Goal: Obtain resource: Download file/media

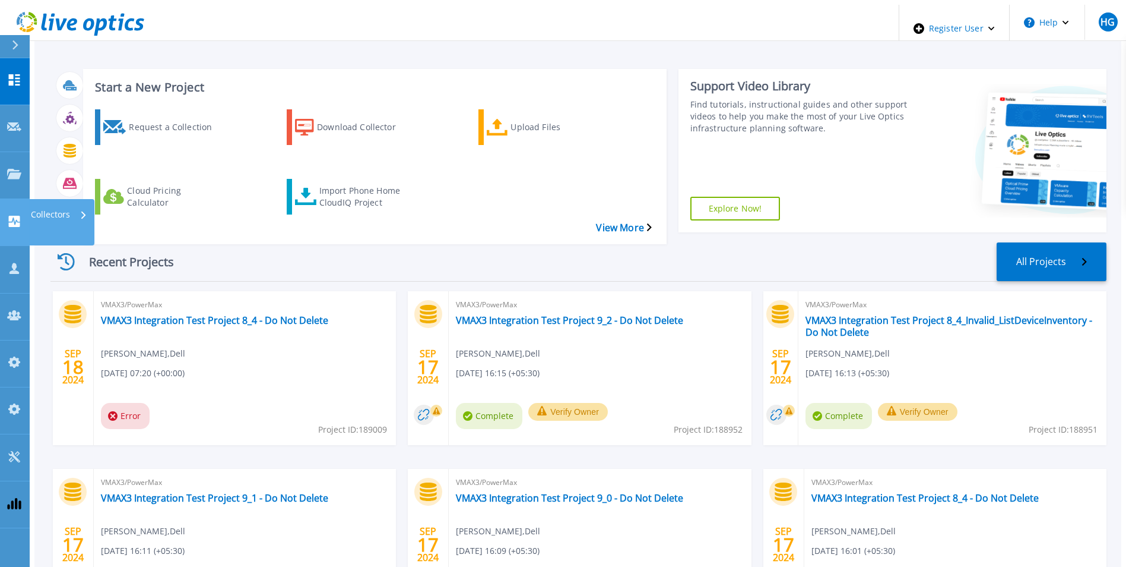
click at [10, 216] on icon at bounding box center [14, 221] width 11 height 11
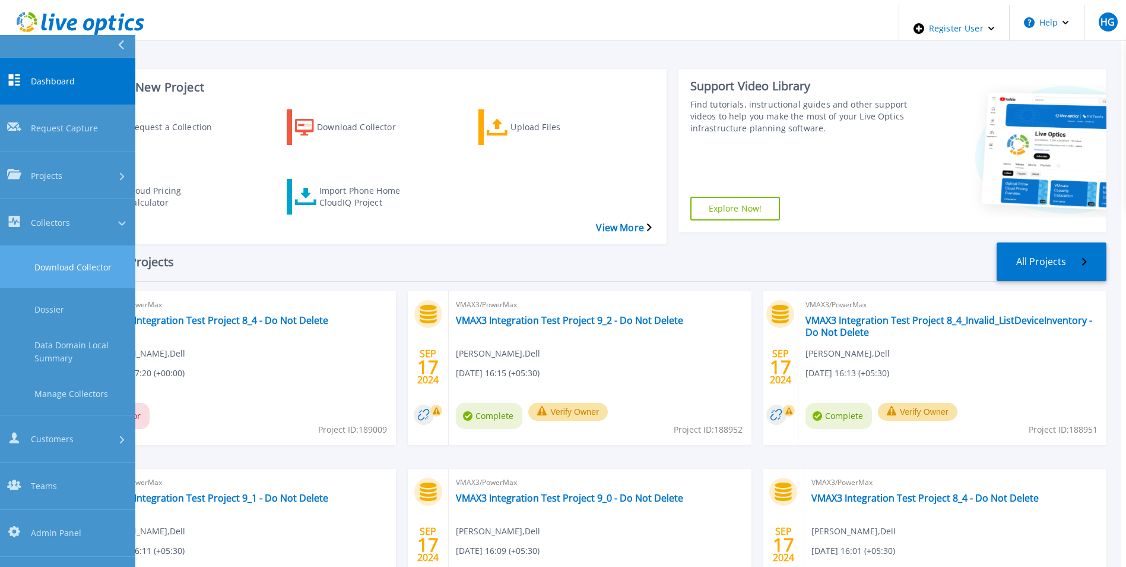
click at [51, 246] on link "Download Collector" at bounding box center [67, 267] width 135 height 42
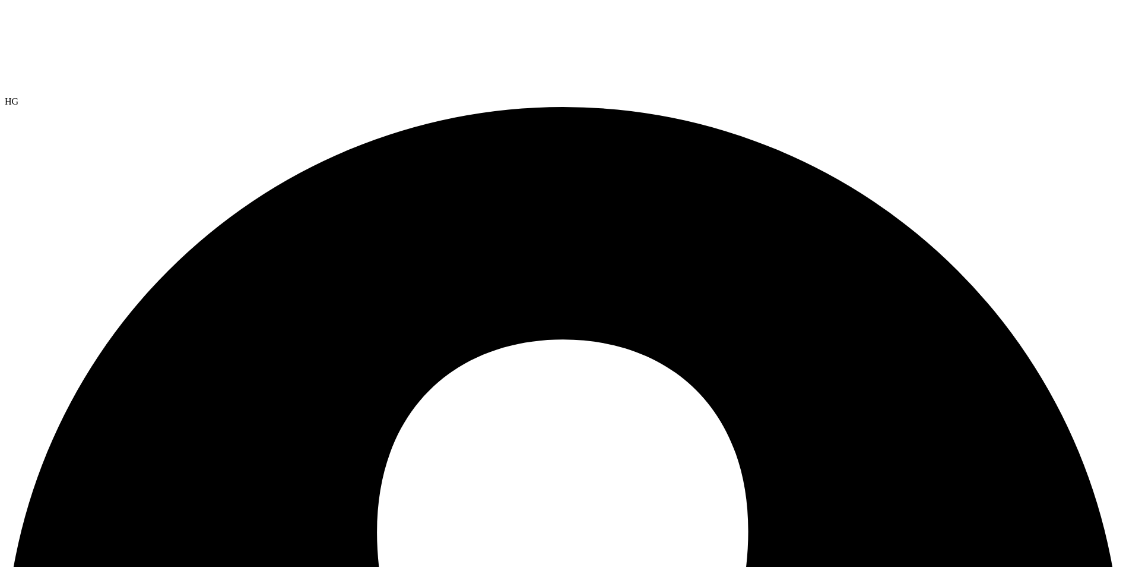
drag, startPoint x: 394, startPoint y: 145, endPoint x: 405, endPoint y: 154, distance: 13.9
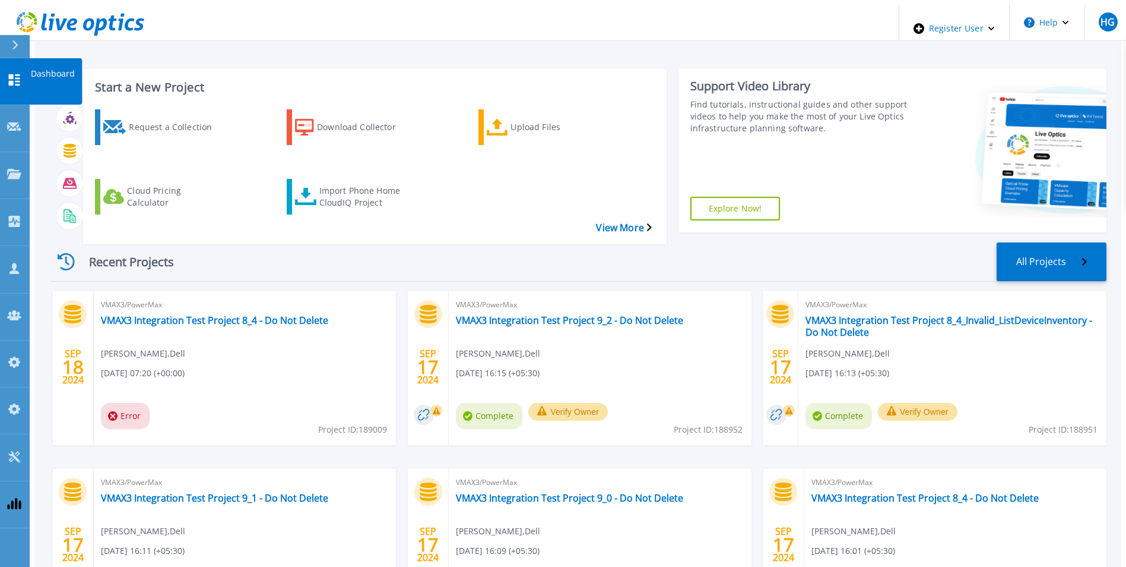
click at [19, 74] on icon at bounding box center [14, 79] width 11 height 11
click at [20, 75] on icon at bounding box center [14, 79] width 14 height 11
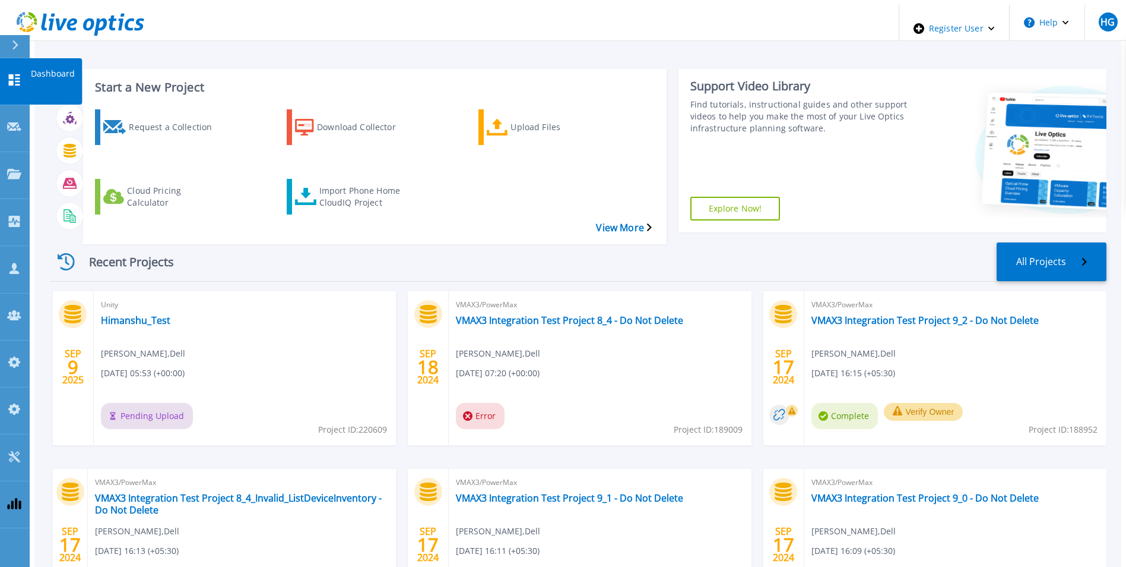
click at [19, 74] on icon at bounding box center [14, 79] width 14 height 11
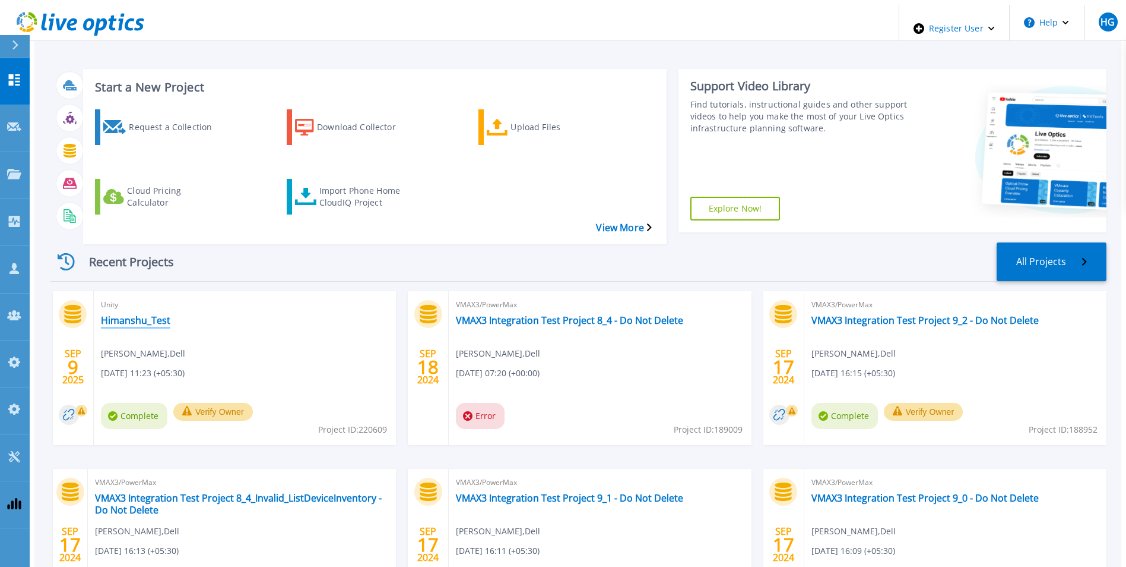
click at [136, 314] on link "Himanshu_Test" at bounding box center [135, 320] width 69 height 12
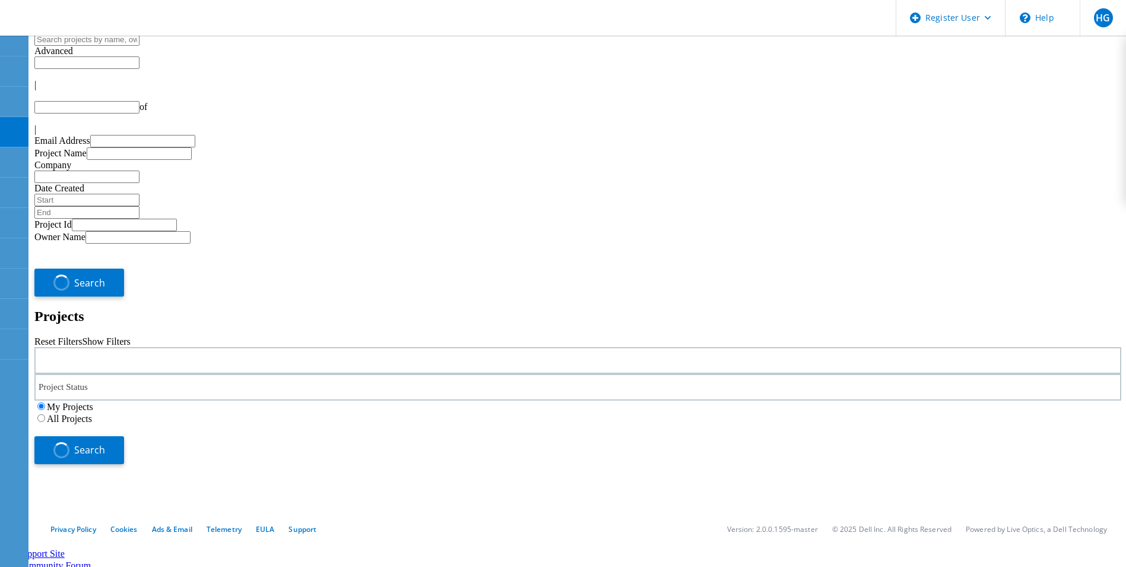
type input "1"
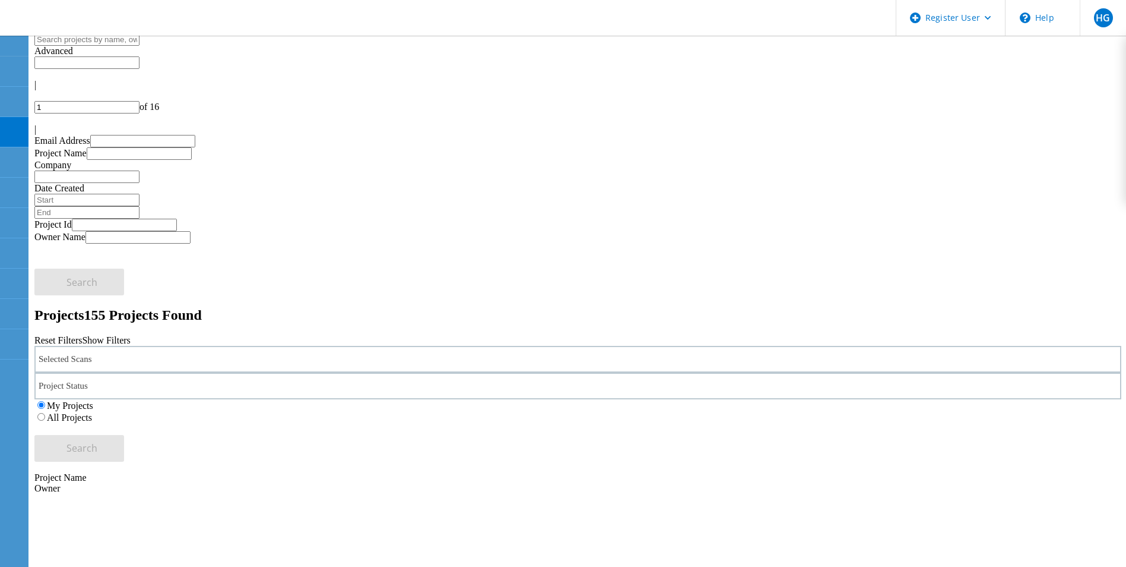
click at [292, 346] on div "Selected Scans" at bounding box center [577, 359] width 1087 height 27
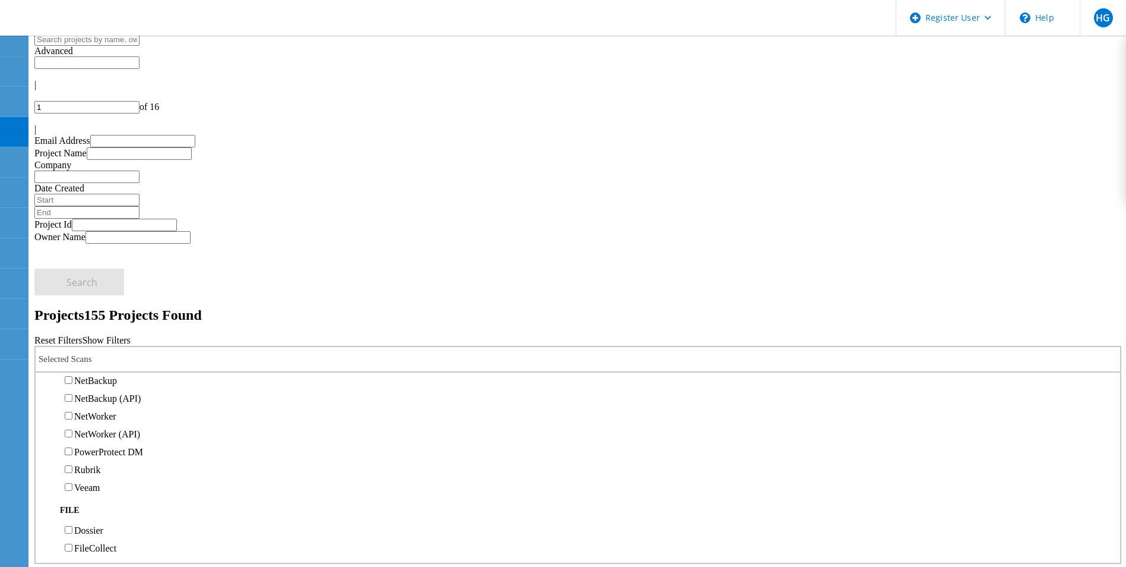
scroll to position [713, 0]
click at [97, 340] on label "Data Domain" at bounding box center [99, 345] width 51 height 10
click at [72, 340] on input "Data Domain" at bounding box center [69, 344] width 8 height 8
click at [92, 412] on label "All Projects" at bounding box center [69, 417] width 45 height 10
click at [45, 413] on input "All Projects" at bounding box center [41, 417] width 8 height 8
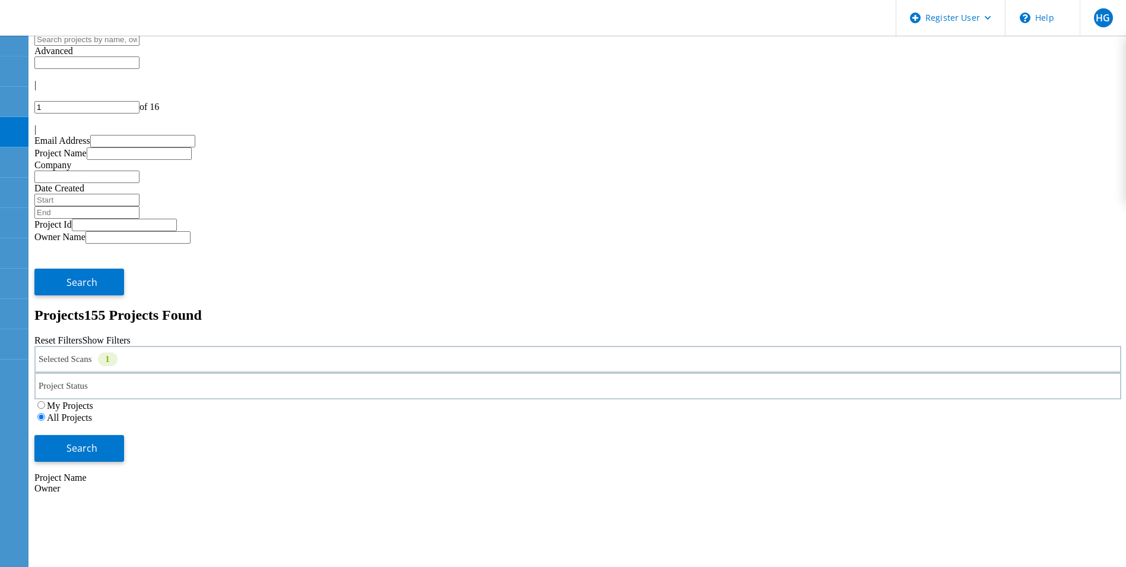
drag, startPoint x: 974, startPoint y: 159, endPoint x: 922, endPoint y: 172, distance: 53.9
click at [97, 441] on span "Search" at bounding box center [82, 447] width 31 height 13
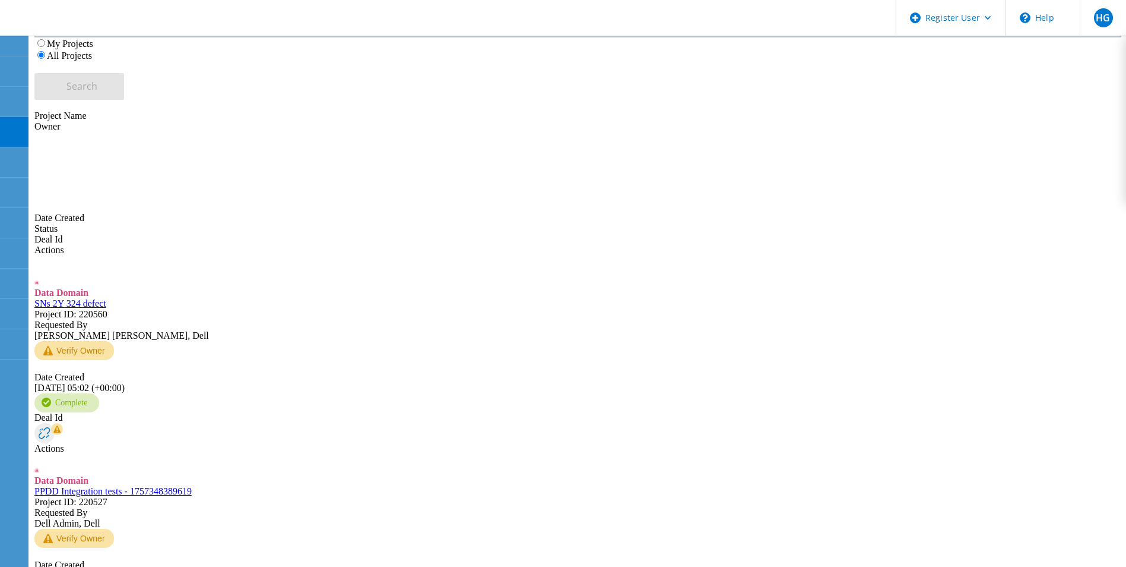
scroll to position [412, 0]
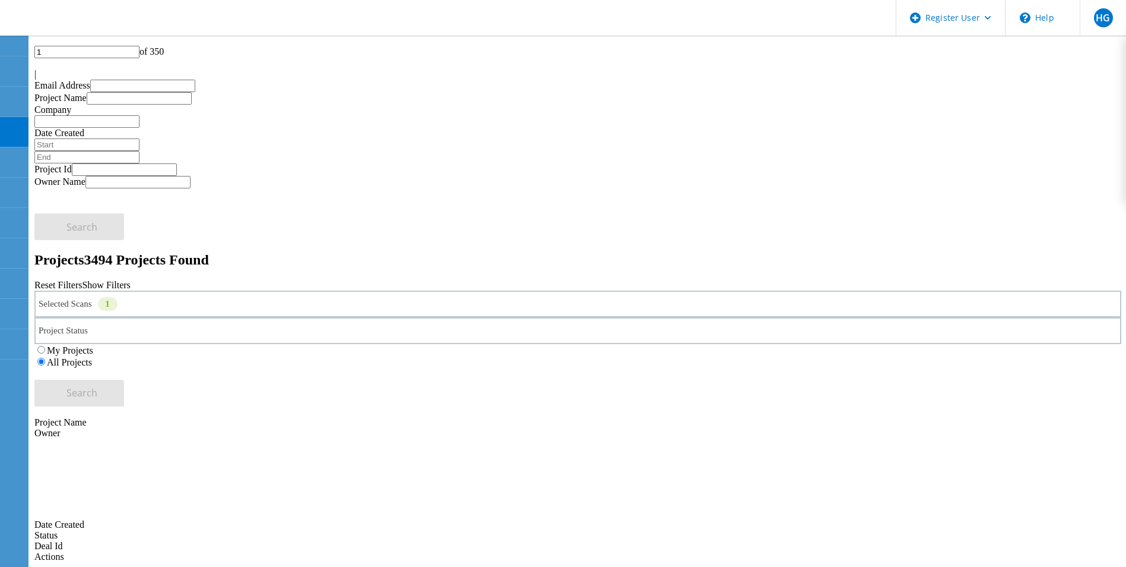
scroll to position [0, 0]
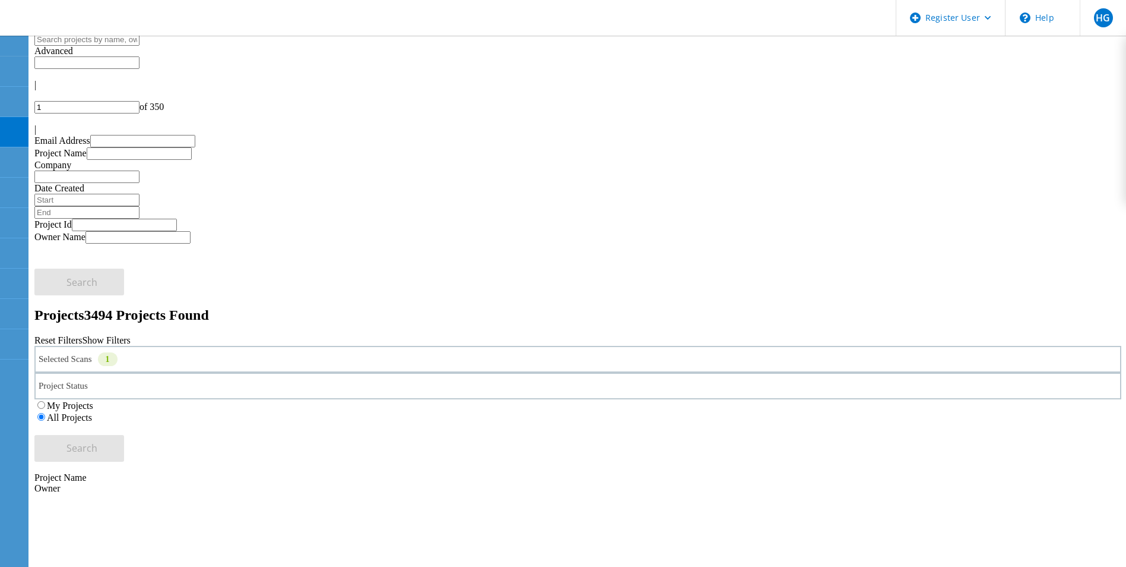
click at [260, 346] on div "Selected Scans 1" at bounding box center [577, 359] width 1087 height 27
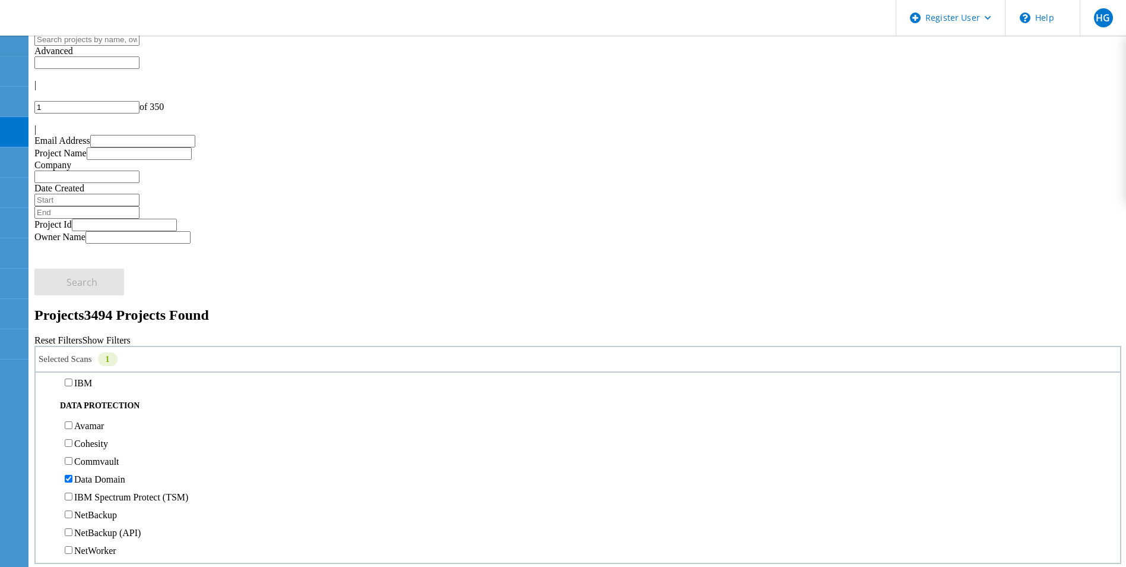
scroll to position [475, 0]
click at [93, 267] on label "NetApp" at bounding box center [89, 272] width 30 height 10
click at [72, 268] on input "NetApp" at bounding box center [69, 272] width 8 height 8
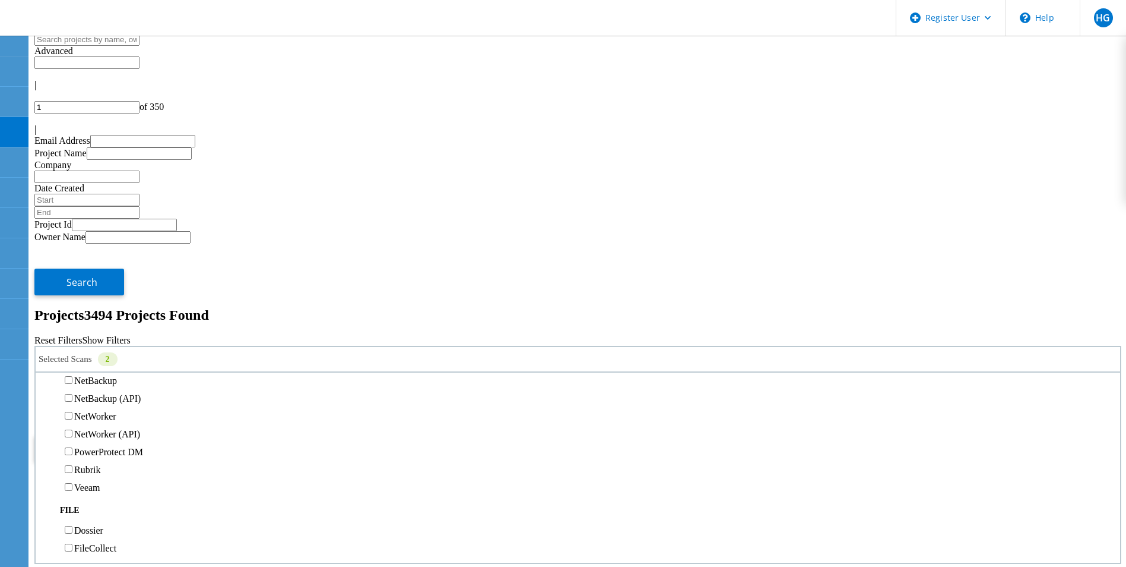
scroll to position [653, 0]
click at [91, 340] on label "Data Domain" at bounding box center [99, 345] width 51 height 10
click at [72, 340] on input "Data Domain" at bounding box center [69, 344] width 8 height 8
click at [666, 346] on div "Selected Scans 1 Server & Cloud Optical Prime AWS Azure Nutanix RVTools Kuberne…" at bounding box center [577, 404] width 1087 height 116
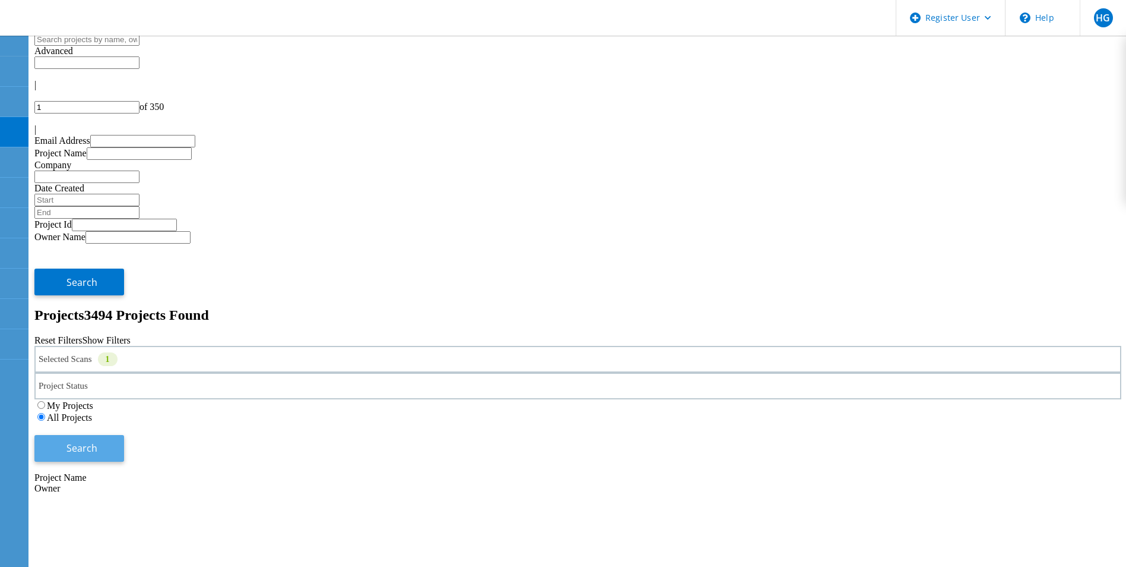
click at [97, 441] on span "Search" at bounding box center [82, 447] width 31 height 13
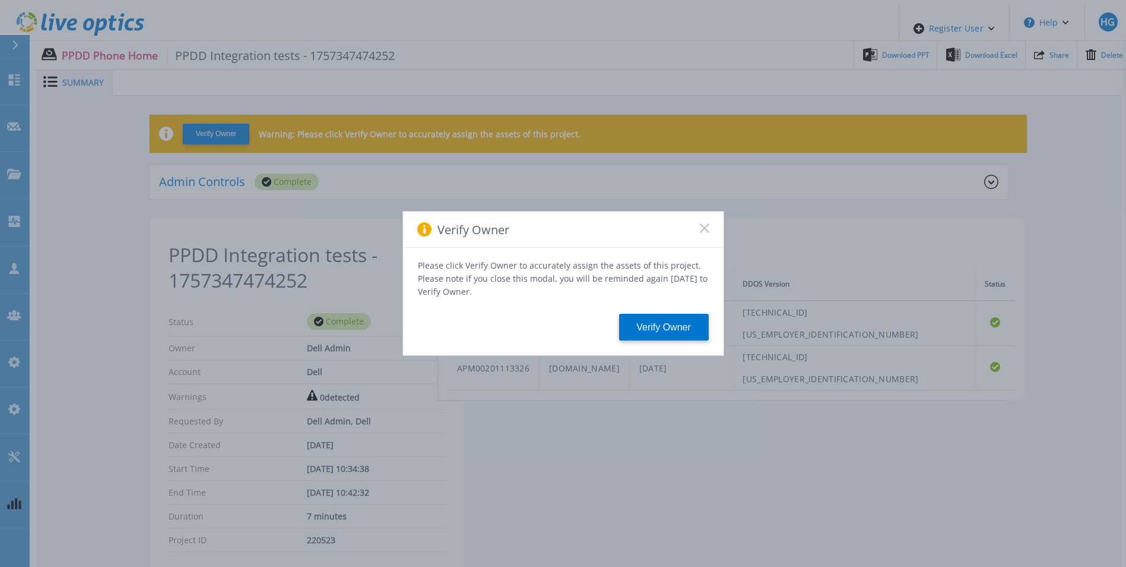
click at [706, 232] on icon at bounding box center [705, 228] width 10 height 10
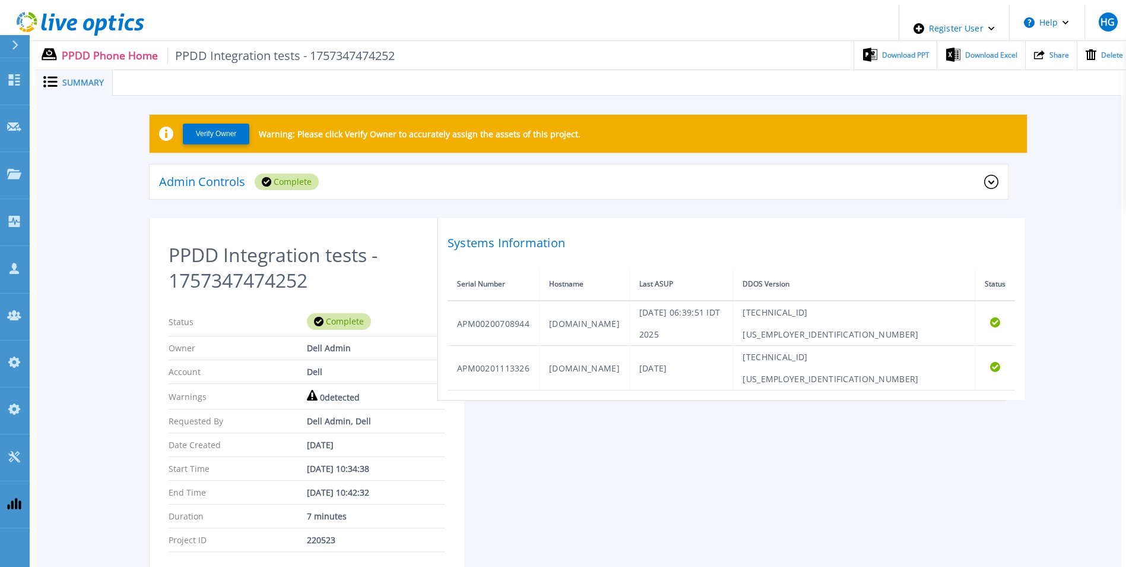
click at [692, 182] on div "Admin Controls Complete" at bounding box center [571, 181] width 825 height 17
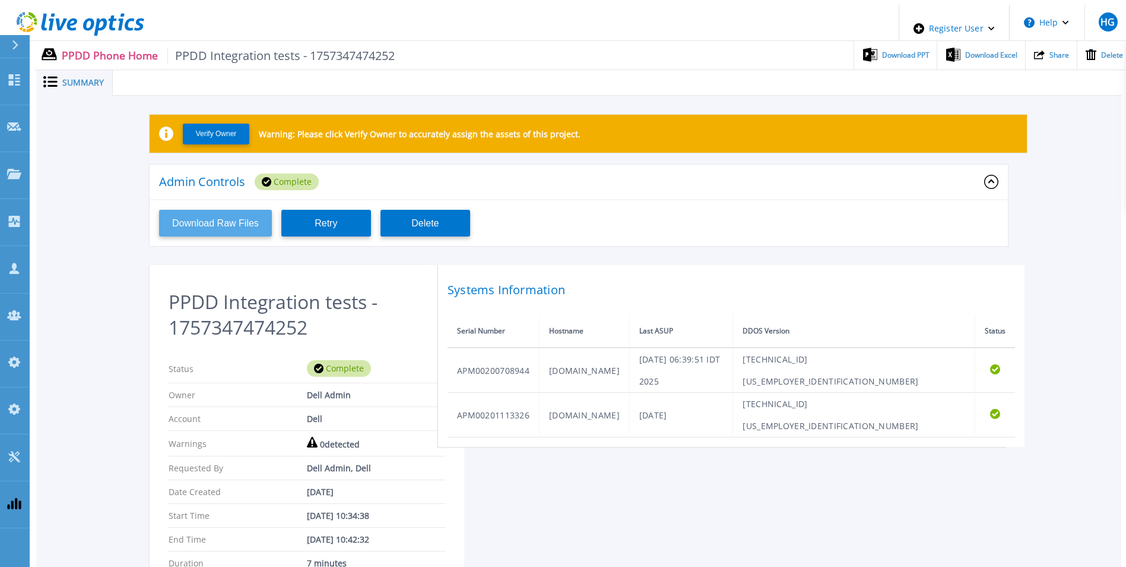
click at [219, 214] on button "Download Raw Files" at bounding box center [215, 223] width 113 height 27
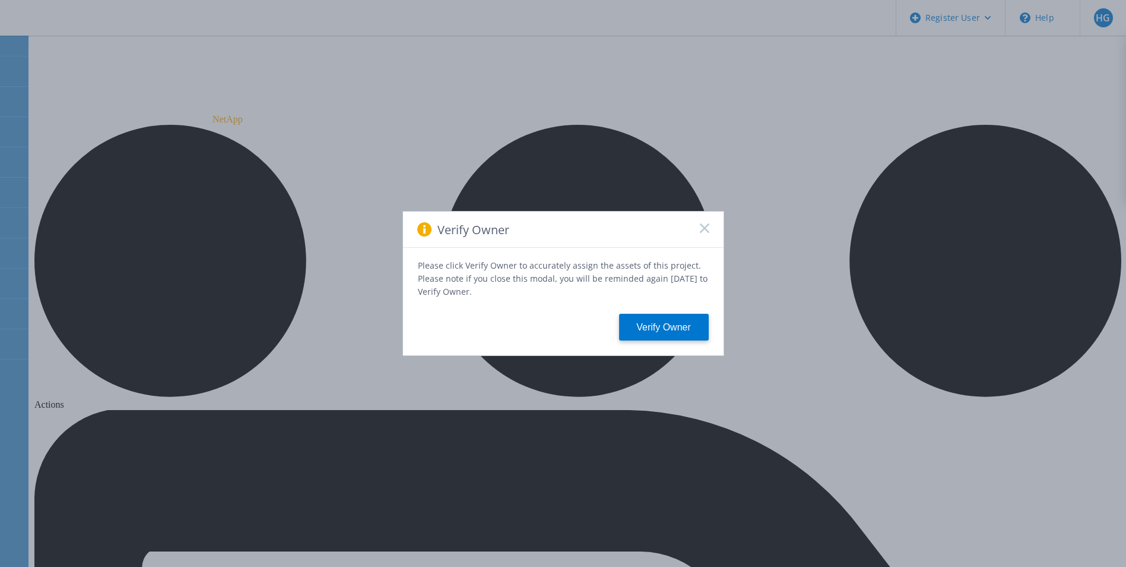
click at [705, 230] on rect at bounding box center [705, 228] width 10 height 10
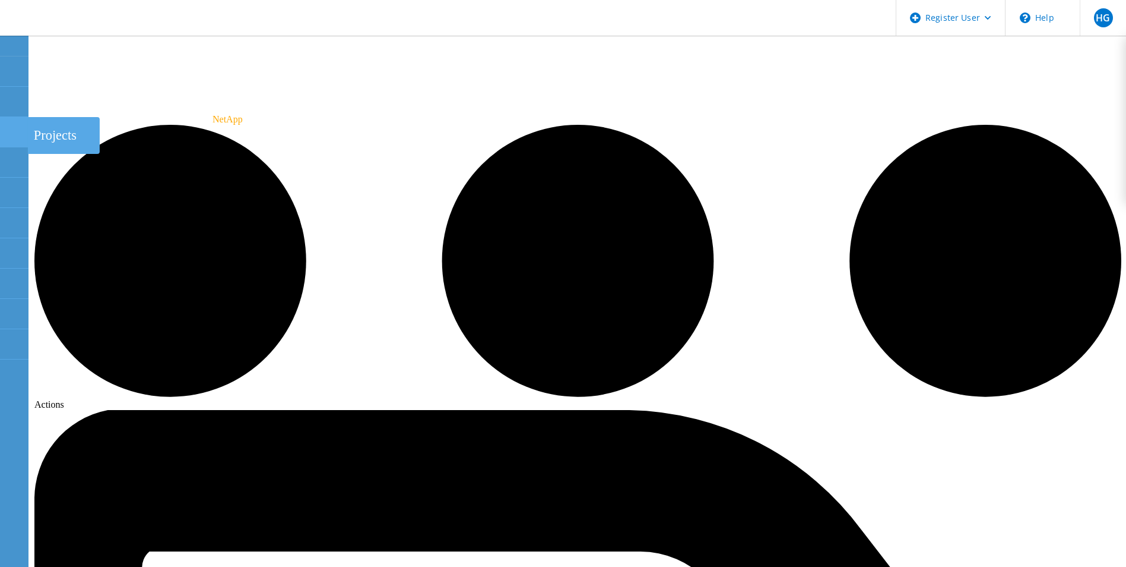
drag, startPoint x: 8, startPoint y: 128, endPoint x: 19, endPoint y: 132, distance: 11.5
click at [9, 128] on icon at bounding box center [14, 131] width 14 height 11
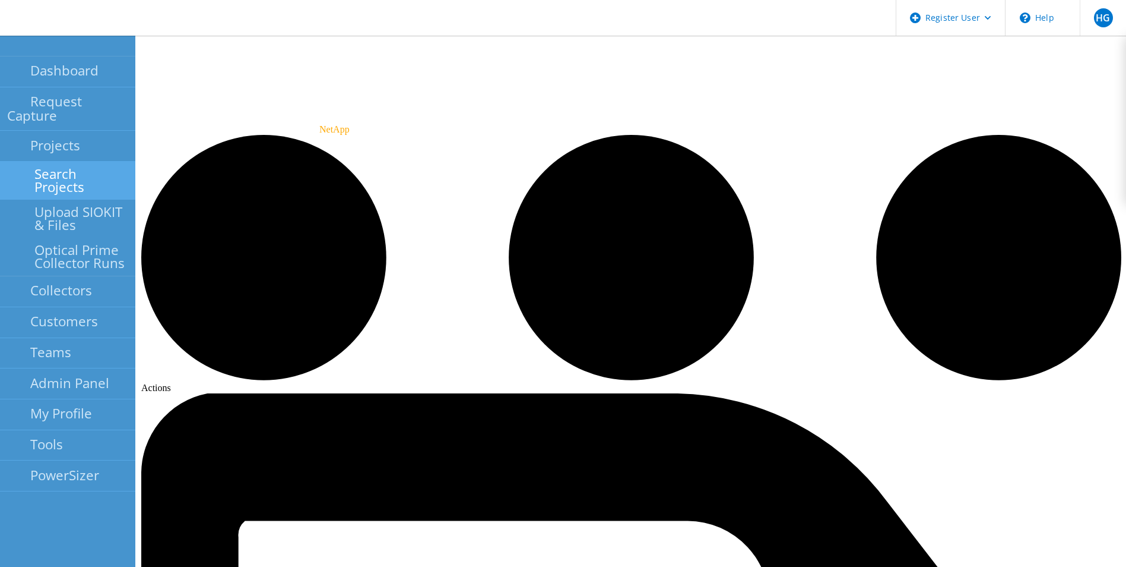
click at [90, 162] on link "Search Projects" at bounding box center [67, 181] width 135 height 38
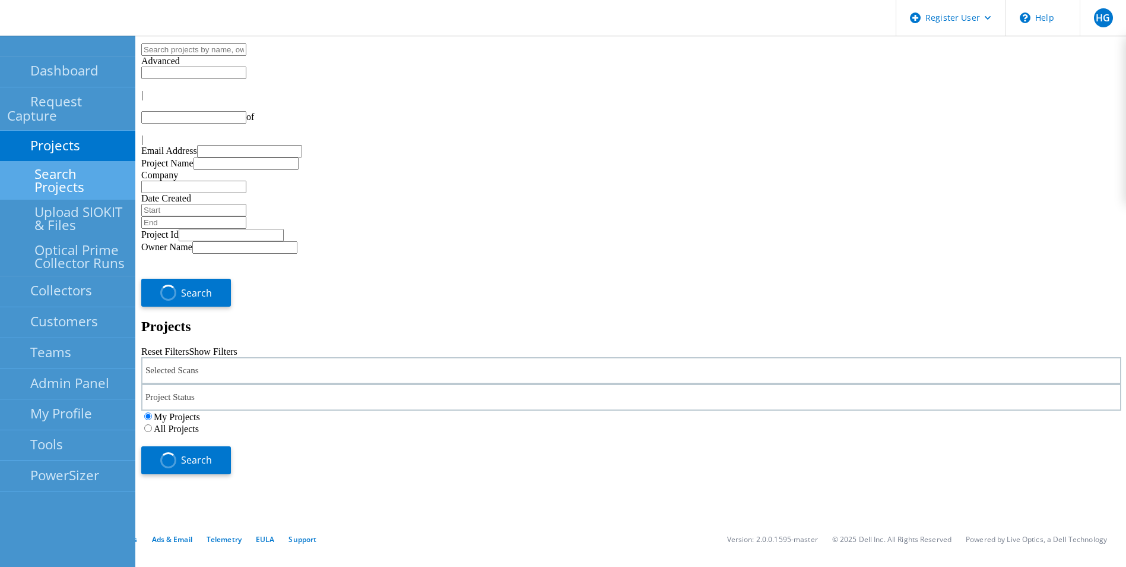
type input "1"
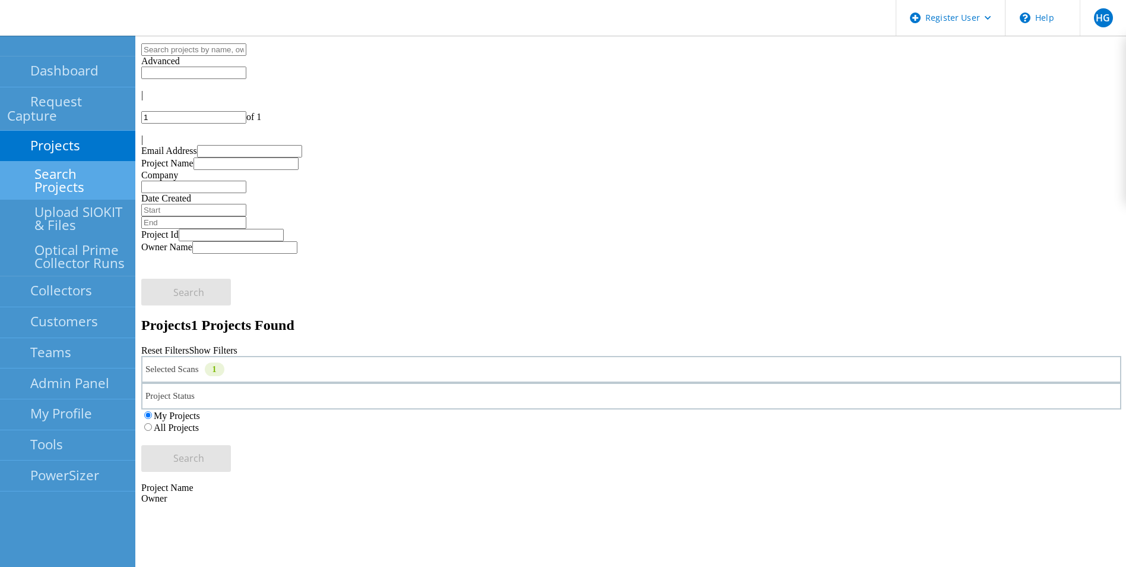
click at [368, 356] on div "Selected Scans 1" at bounding box center [631, 369] width 980 height 27
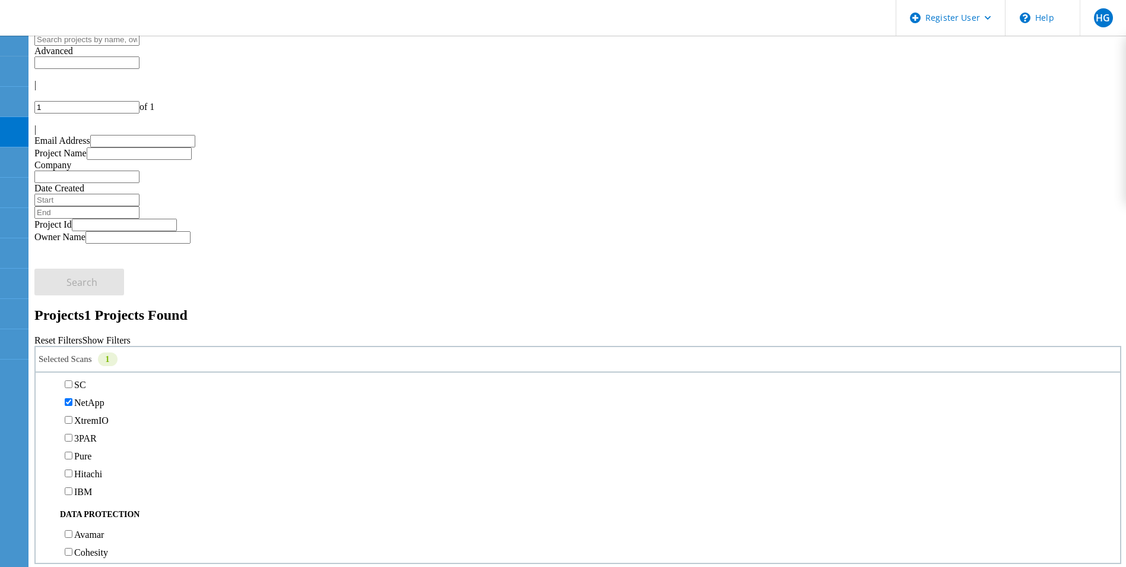
scroll to position [356, 0]
click at [98, 364] on div "SC" at bounding box center [578, 373] width 1073 height 18
click at [96, 386] on label "NetApp" at bounding box center [89, 391] width 30 height 10
click at [72, 387] on input "NetApp" at bounding box center [69, 391] width 8 height 8
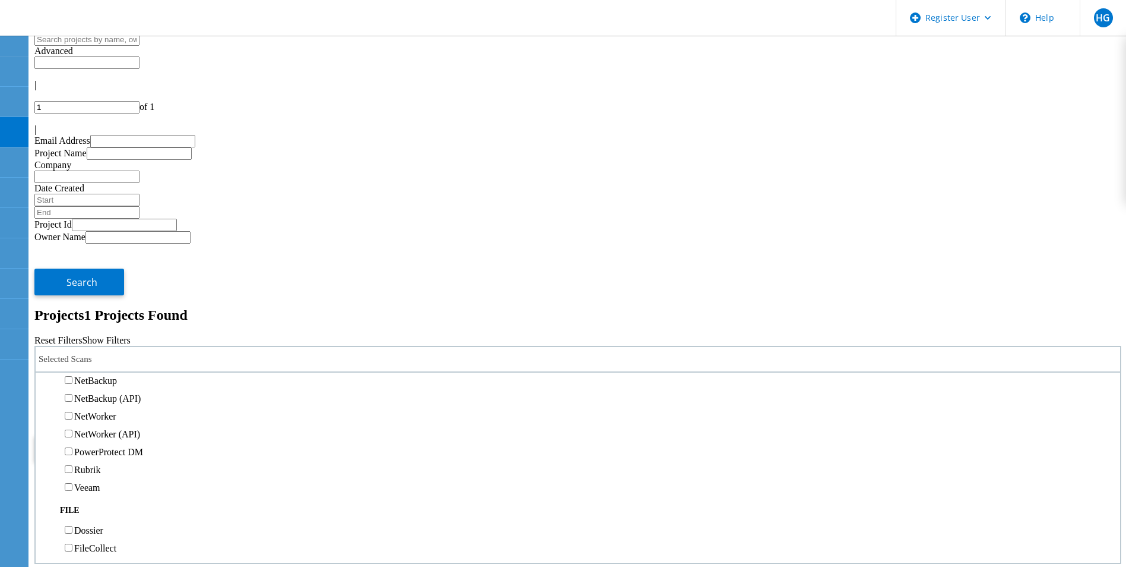
scroll to position [653, 0]
drag, startPoint x: 91, startPoint y: 290, endPoint x: 134, endPoint y: 293, distance: 42.9
click at [97, 340] on label "Data Domain" at bounding box center [99, 345] width 51 height 10
click at [72, 340] on input "Data Domain" at bounding box center [69, 344] width 8 height 8
click at [92, 412] on label "All Projects" at bounding box center [69, 417] width 45 height 10
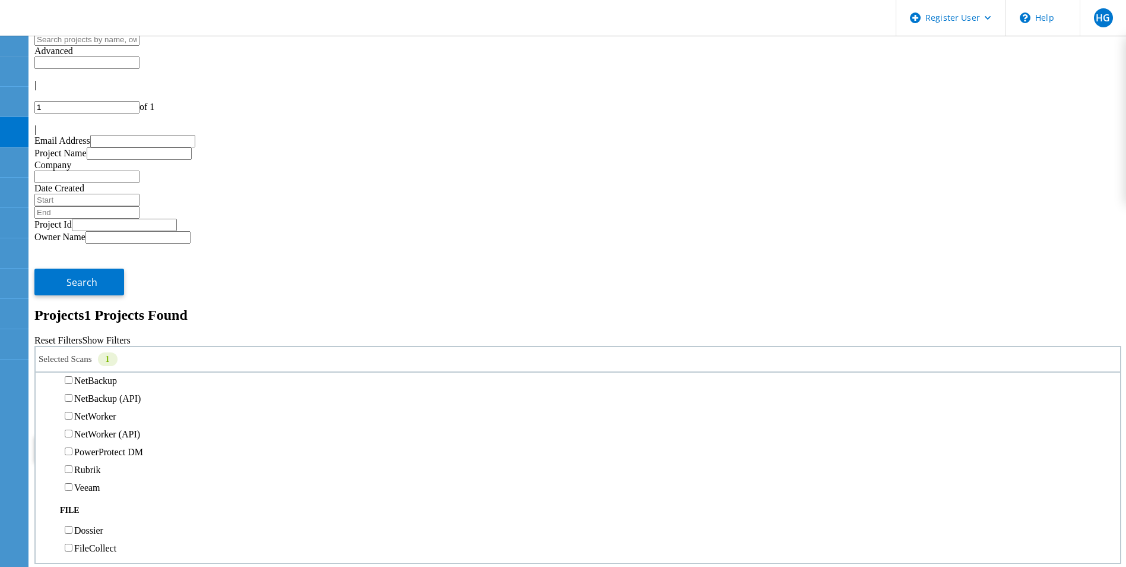
click at [45, 413] on input "All Projects" at bounding box center [41, 417] width 8 height 8
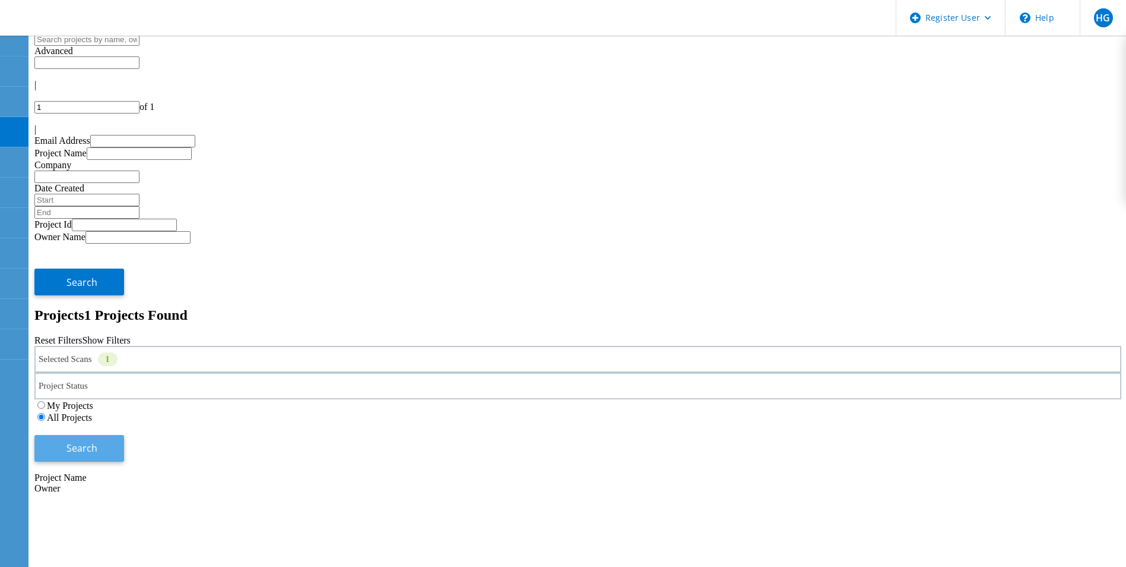
click at [124, 435] on button "Search" at bounding box center [79, 448] width 90 height 27
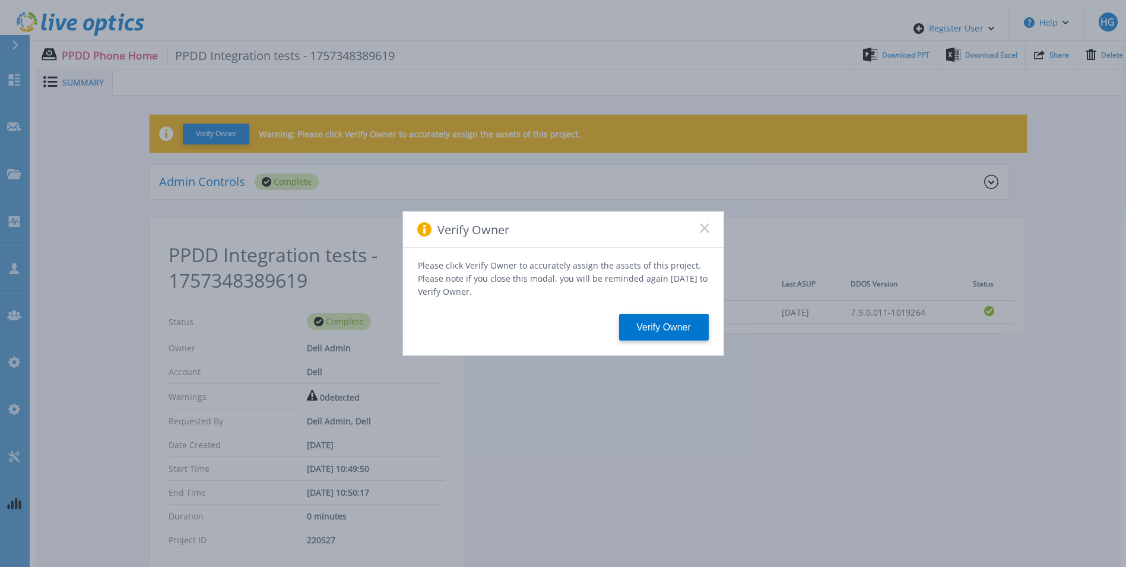
click at [704, 232] on rect at bounding box center [705, 228] width 10 height 10
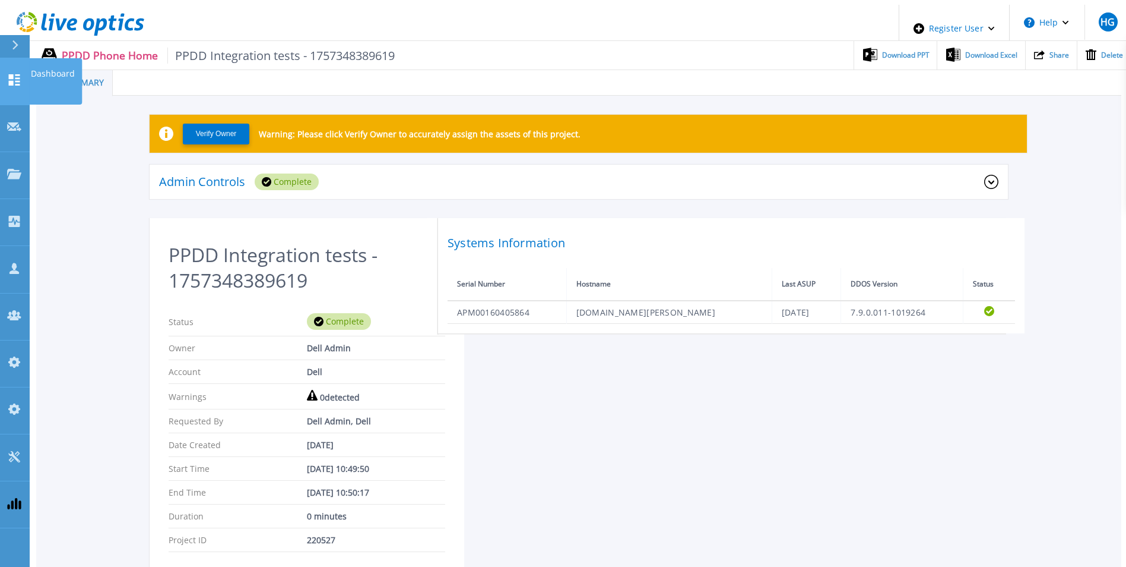
click at [21, 70] on link "Dashboard Dashboard" at bounding box center [15, 81] width 30 height 47
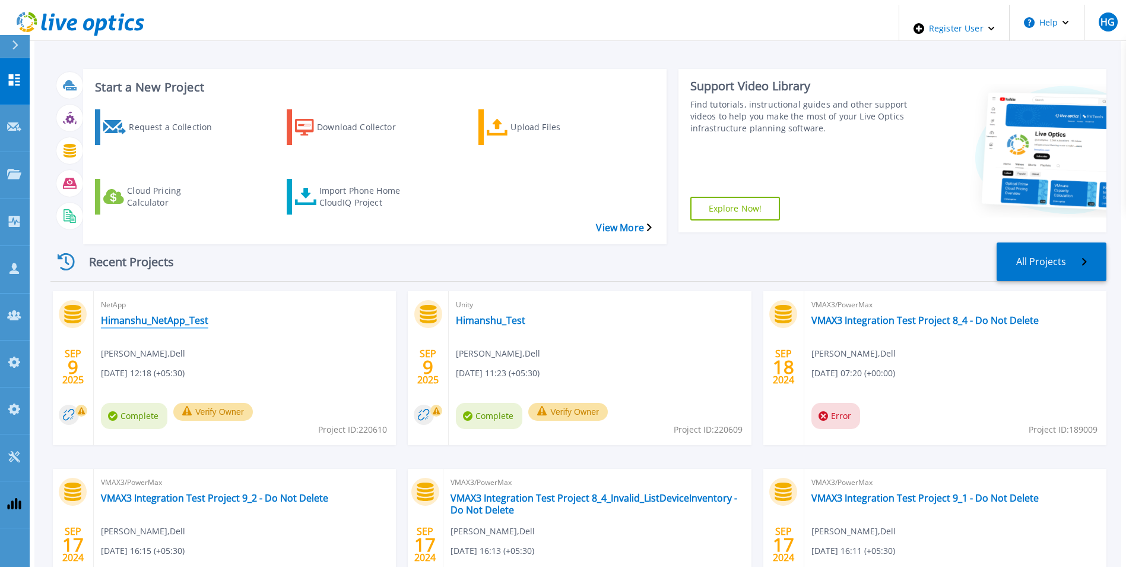
click at [156, 314] on link "Himanshu_NetApp_Test" at bounding box center [154, 320] width 107 height 12
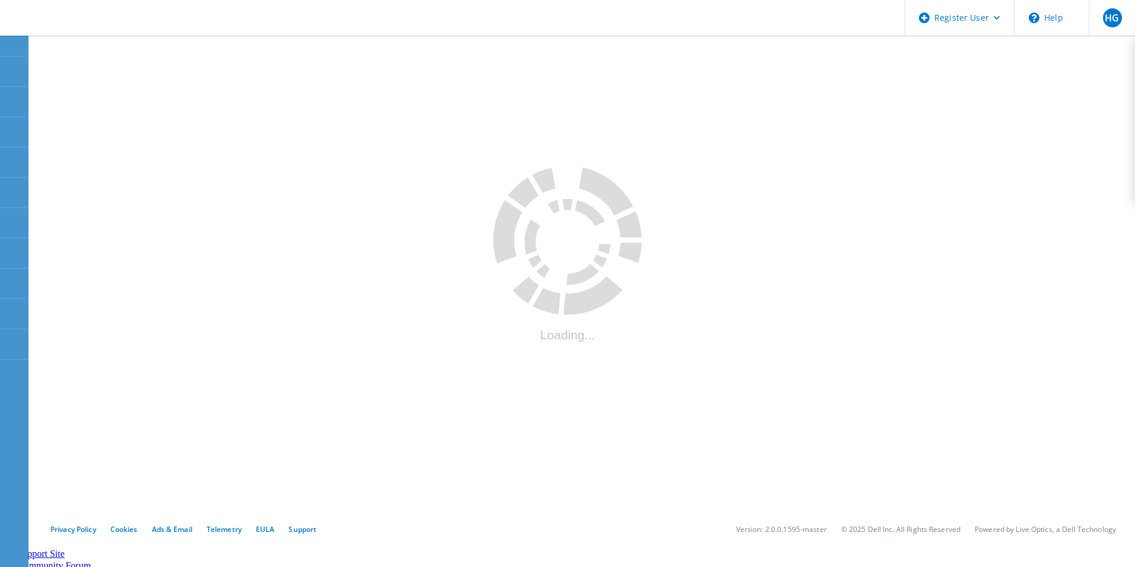
click at [851, 428] on div at bounding box center [582, 271] width 1096 height 477
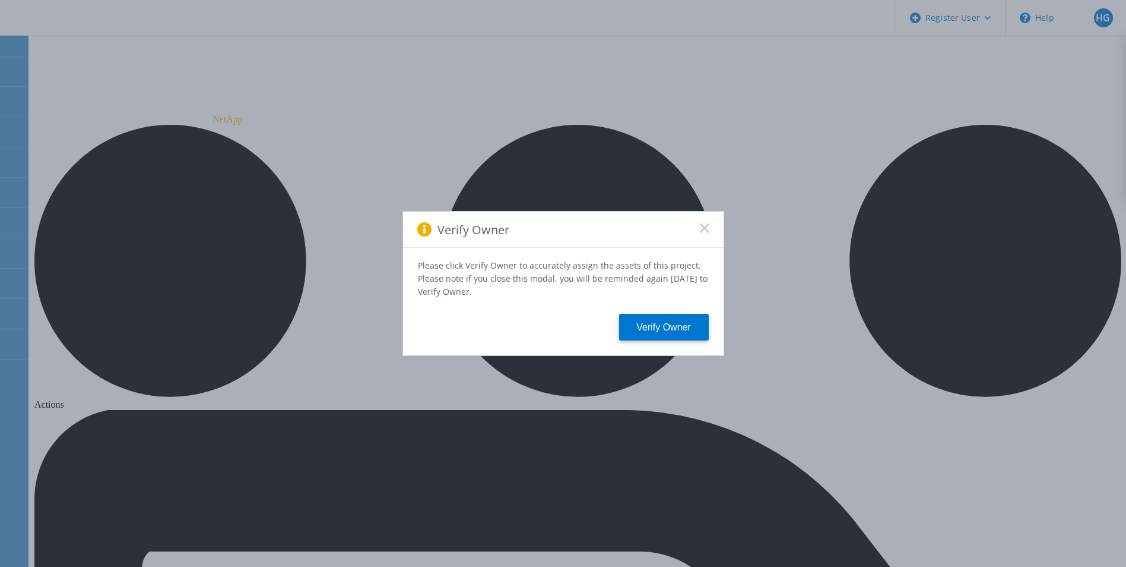
drag, startPoint x: 700, startPoint y: 232, endPoint x: 710, endPoint y: 220, distance: 16.0
click at [700, 232] on icon at bounding box center [705, 228] width 10 height 10
